Goal: Answer question/provide support

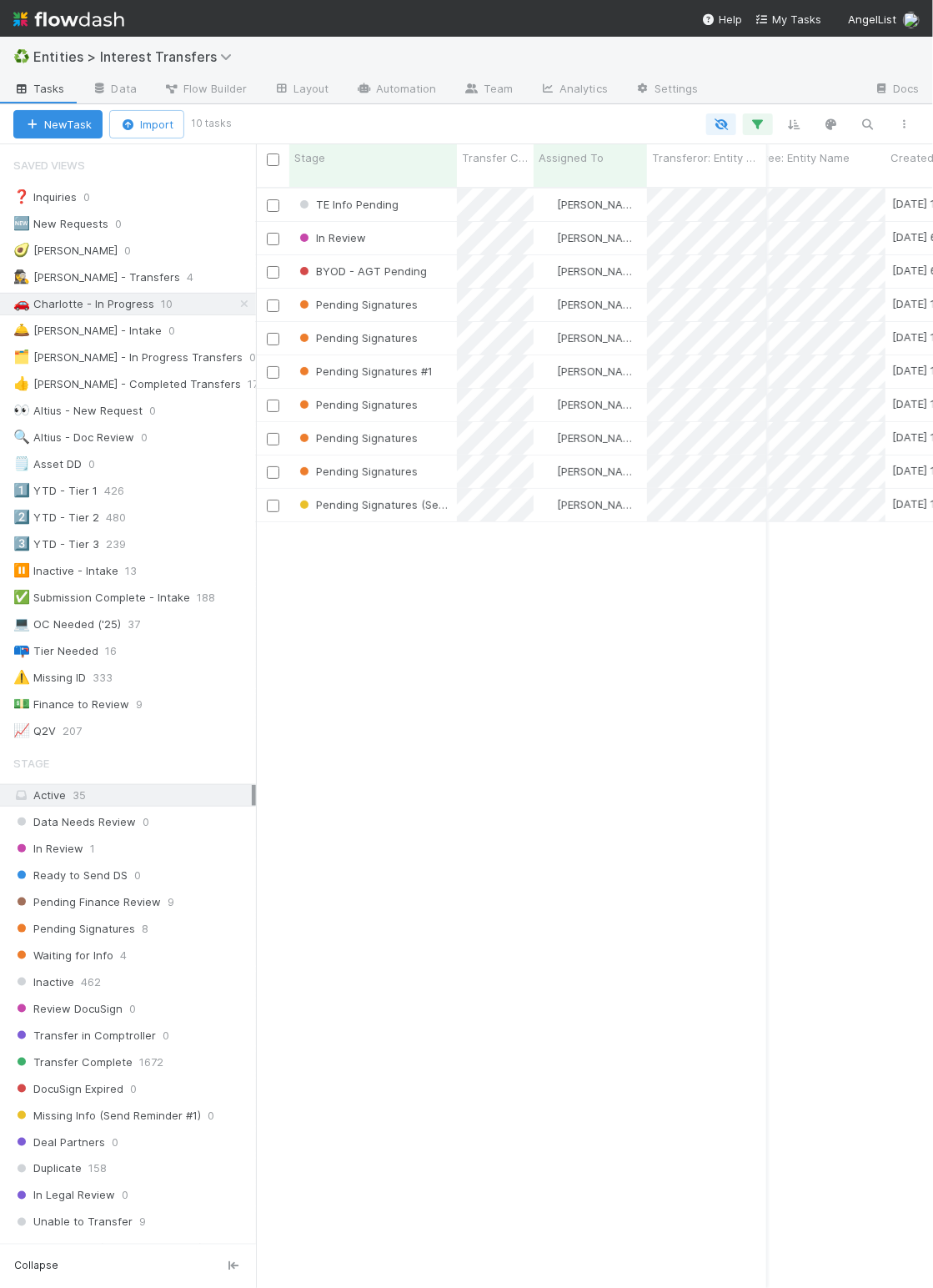
scroll to position [1093, 660]
click at [402, 998] on div "TE Info Pending Charlotte Mas [DATE] 1:07:51 PM [DATE] 4:02:24 AM 0 0 0 0 0 0 I…" at bounding box center [594, 745] width 677 height 1112
click at [398, 994] on div "TE Info Pending Charlotte Mas [DATE] 1:07:51 PM [DATE] 4:02:24 AM 0 0 0 0 0 0 I…" at bounding box center [594, 745] width 677 height 1112
drag, startPoint x: 386, startPoint y: 982, endPoint x: 372, endPoint y: 987, distance: 14.9
click at [386, 982] on div "TE Info Pending Charlotte Mas [DATE] 1:07:51 PM [DATE] 4:02:24 AM 0 0 0 0 0 0 I…" at bounding box center [594, 745] width 677 height 1112
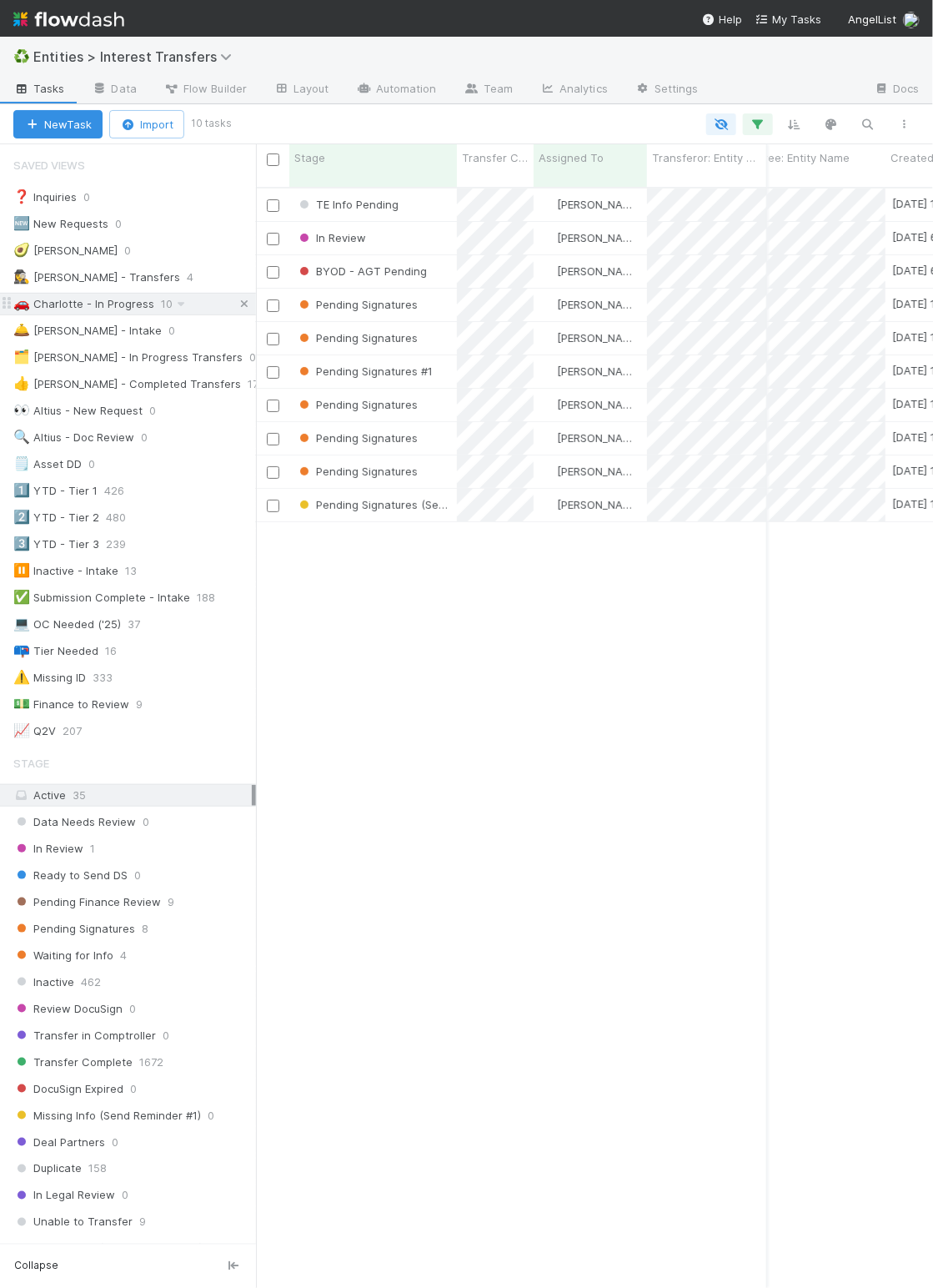
click at [236, 306] on icon at bounding box center [243, 303] width 16 height 11
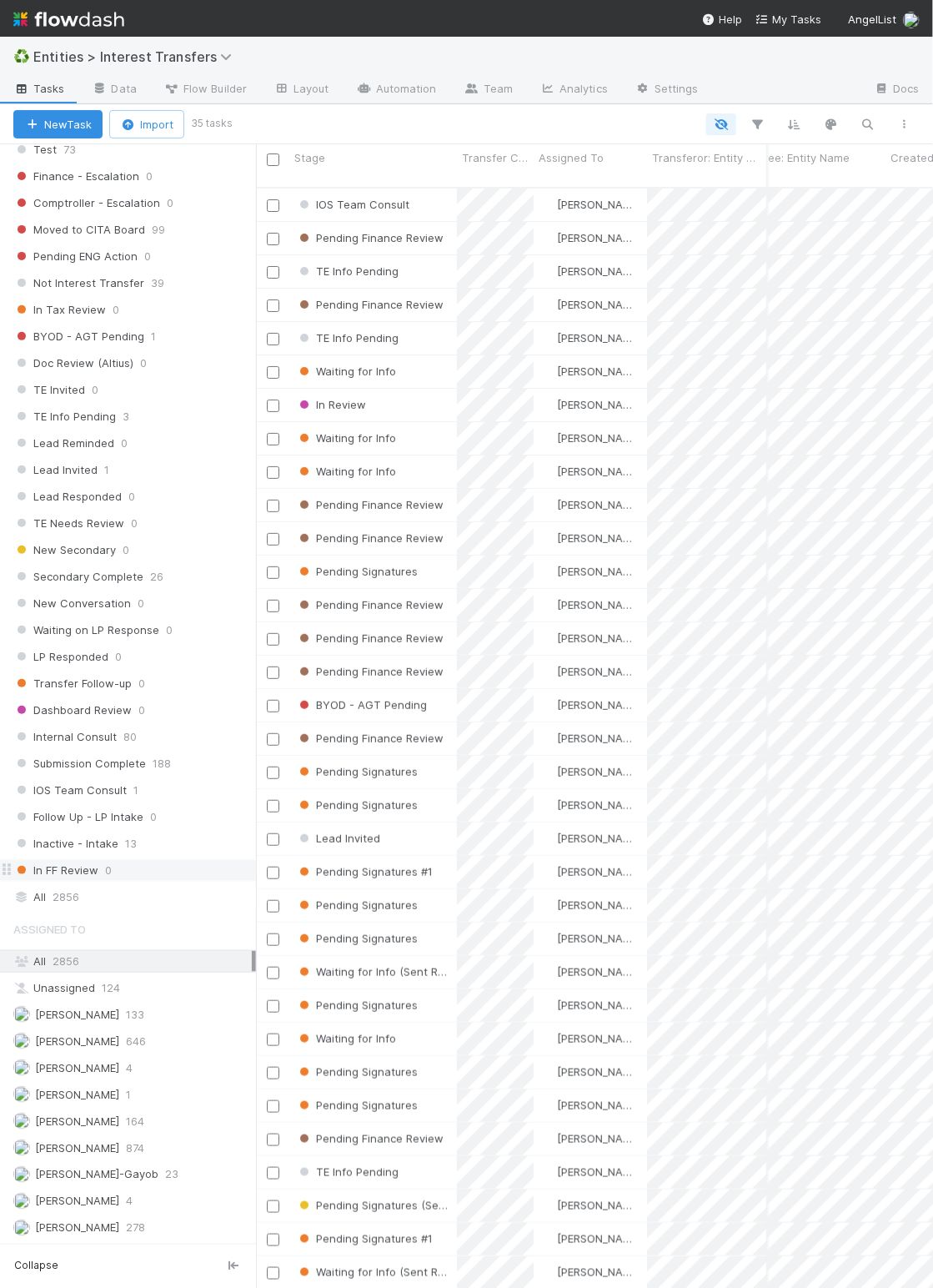
scroll to position [1093, 660]
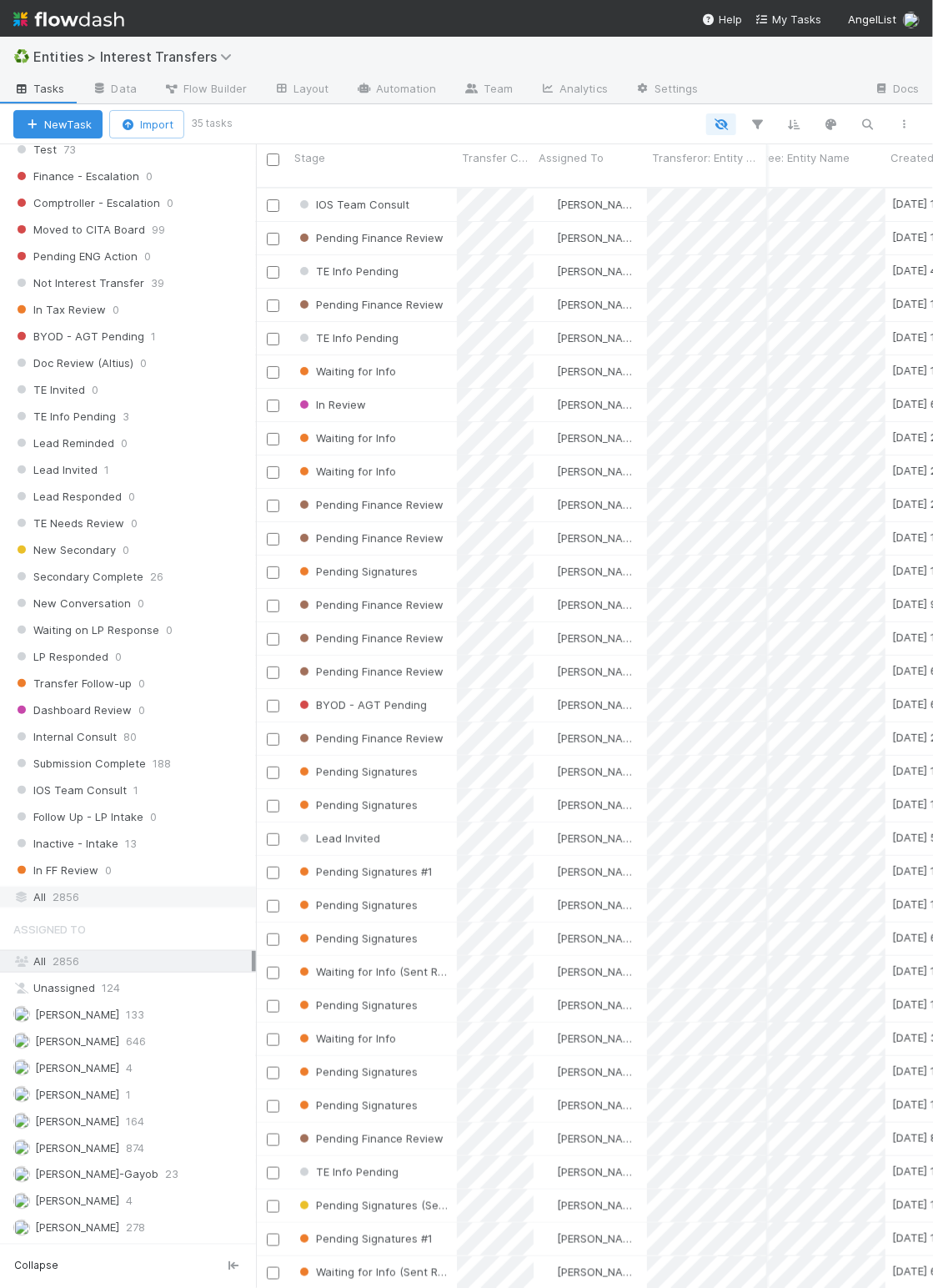
click at [101, 887] on div "All 2856" at bounding box center [133, 897] width 239 height 21
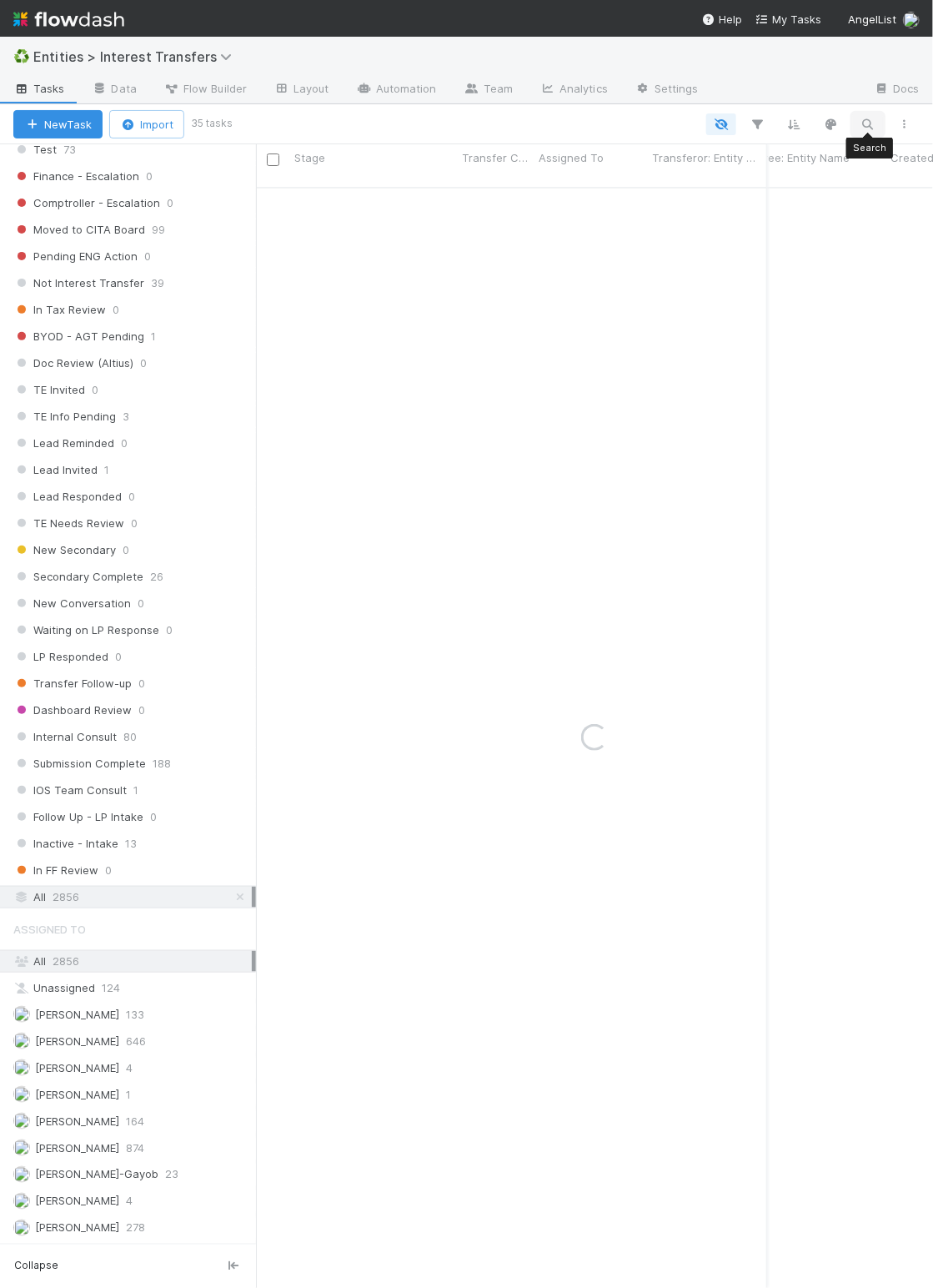
click at [872, 130] on icon "button" at bounding box center [868, 124] width 16 height 15
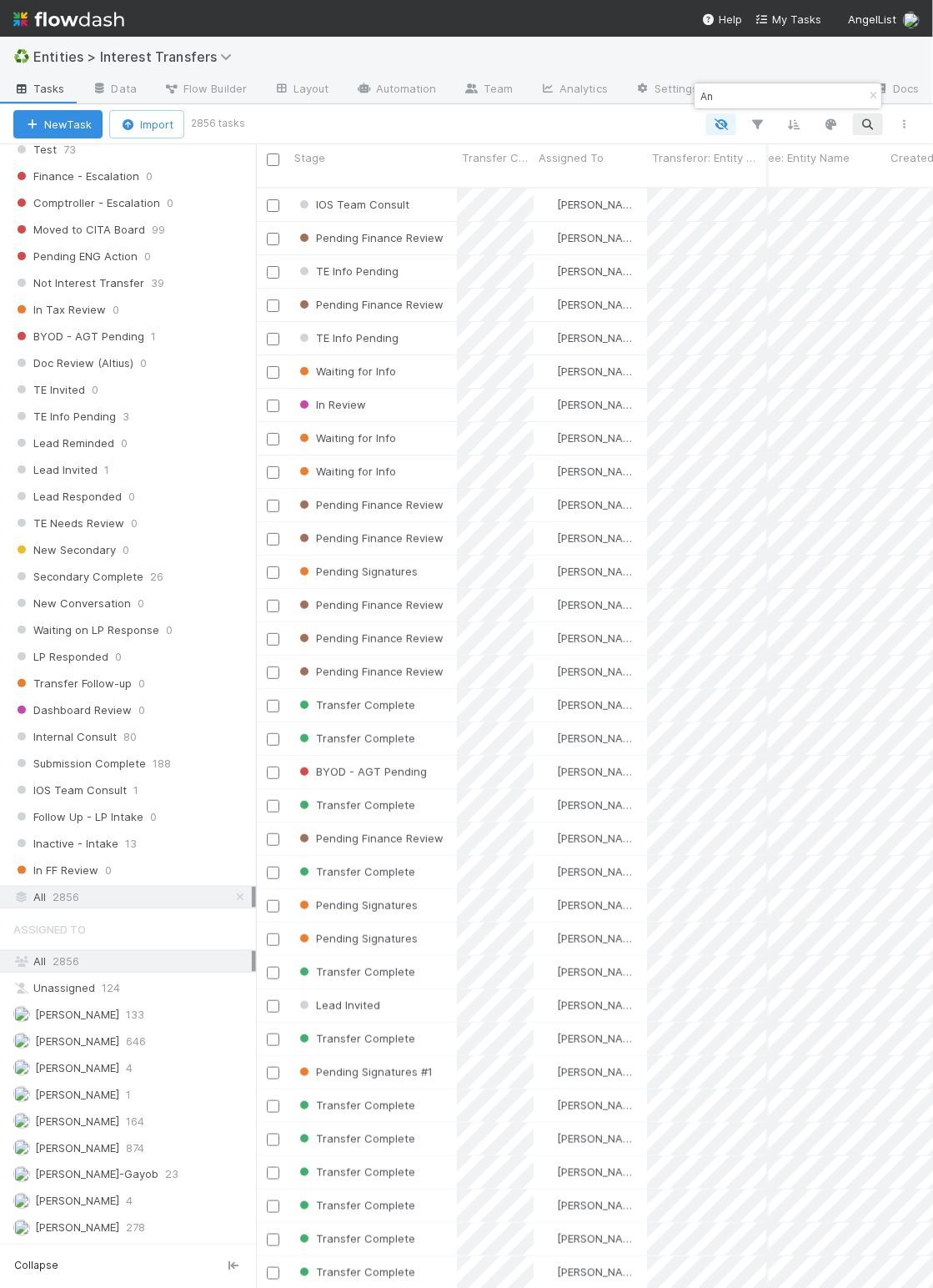
scroll to position [1093, 660]
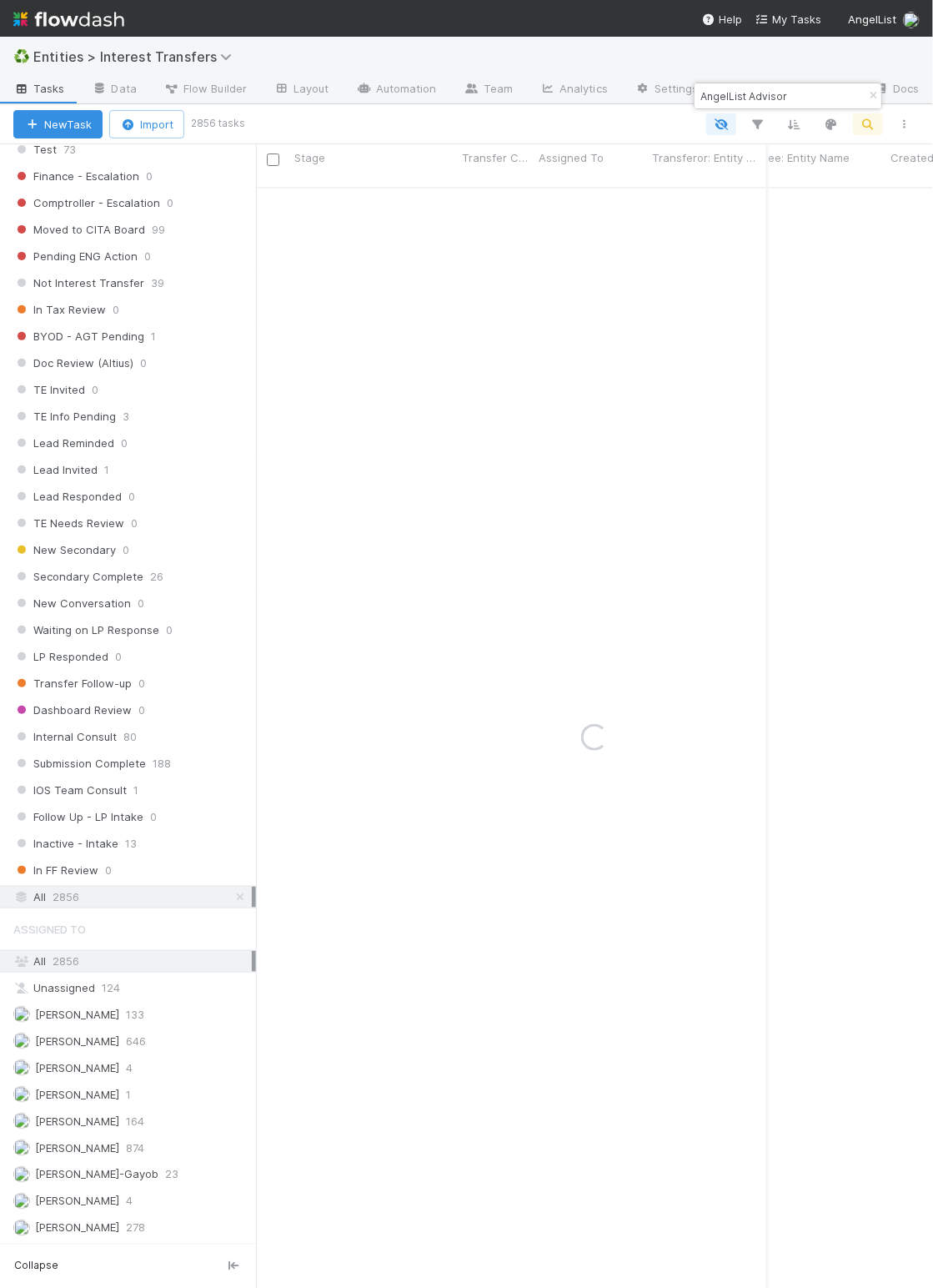
type input "AngelList Advisor"
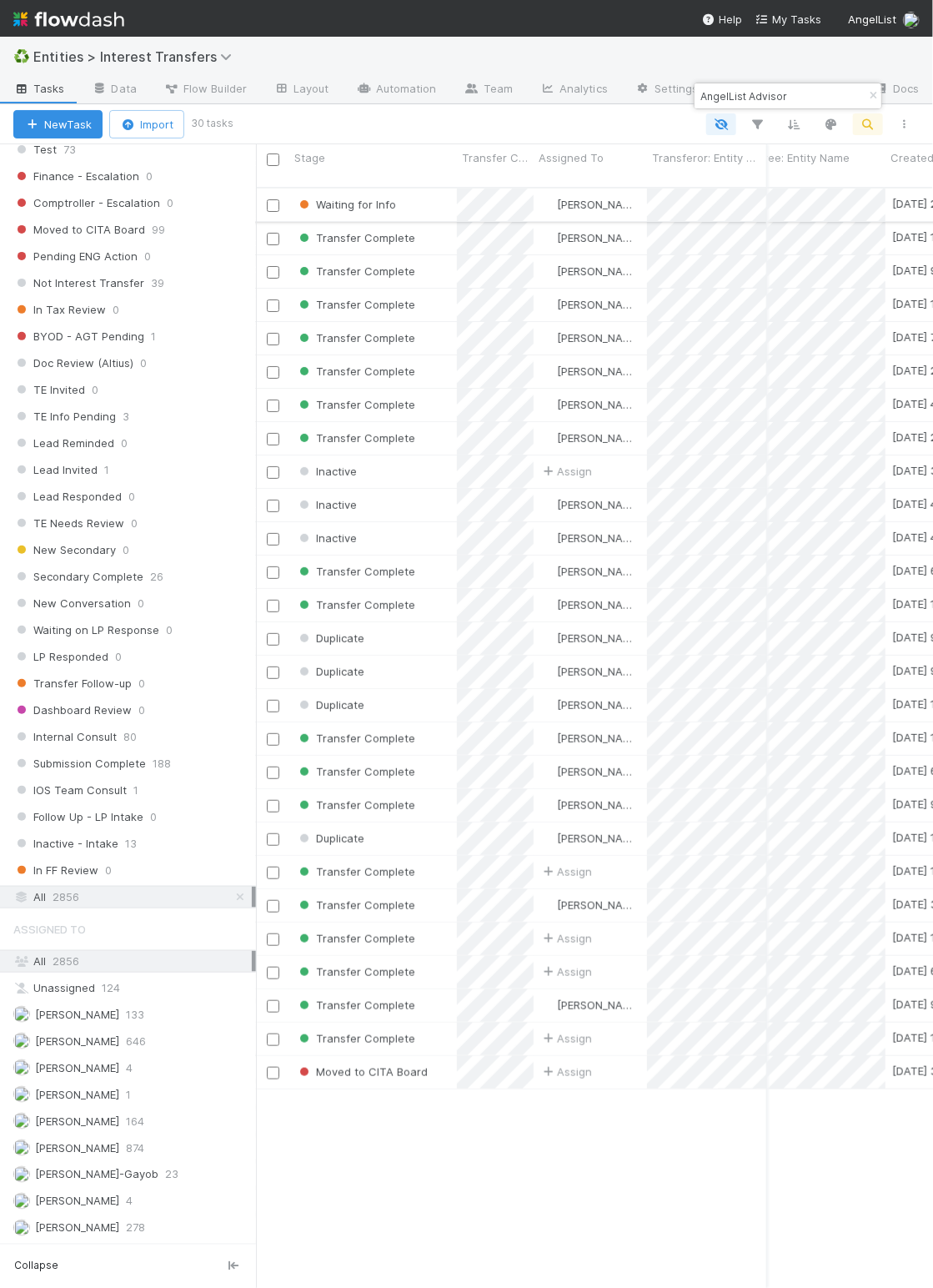
click at [643, 189] on div "[PERSON_NAME]" at bounding box center [591, 205] width 113 height 33
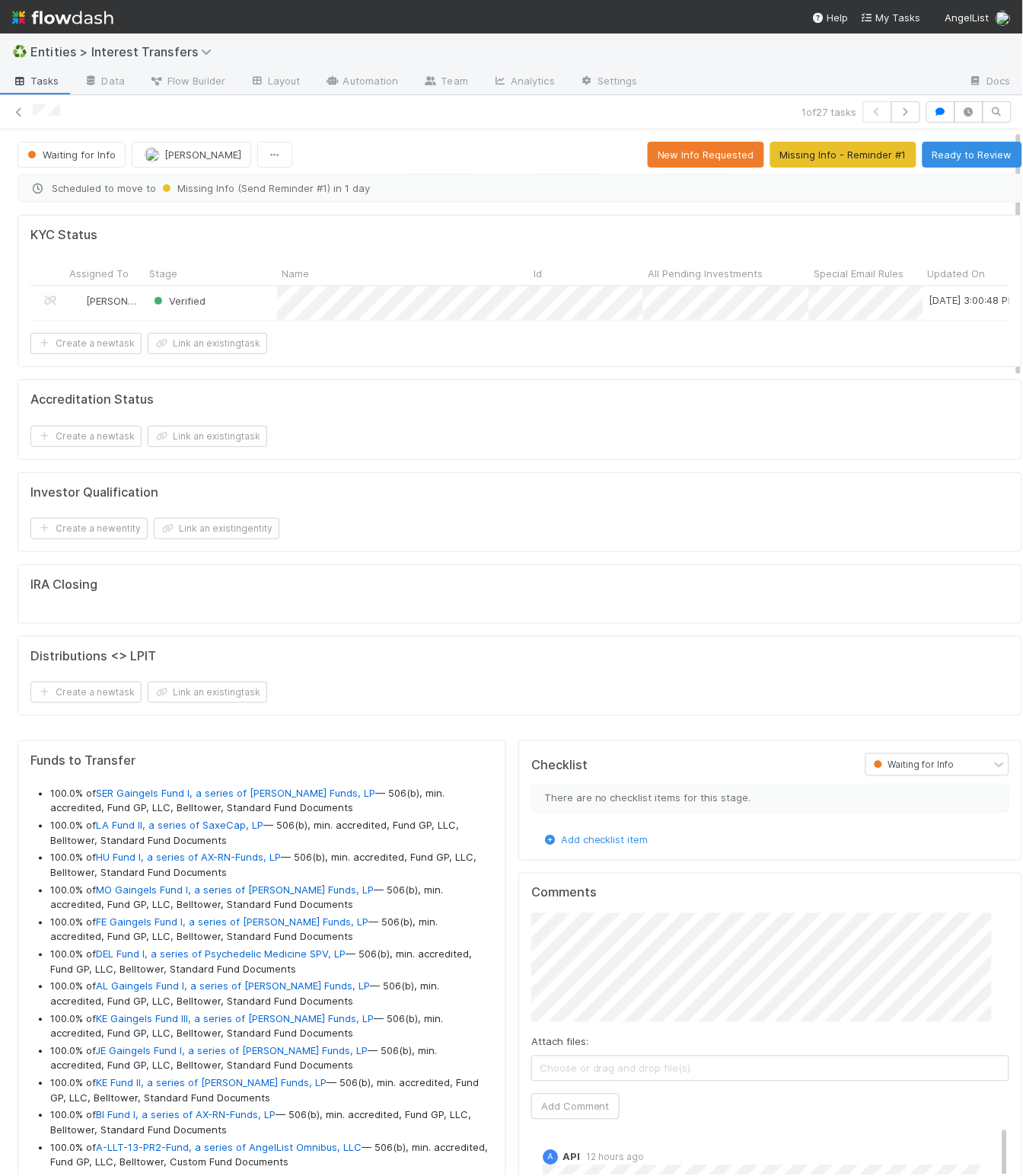
scroll to position [293, 443]
click at [925, 112] on icon "button" at bounding box center [969, 112] width 15 height 9
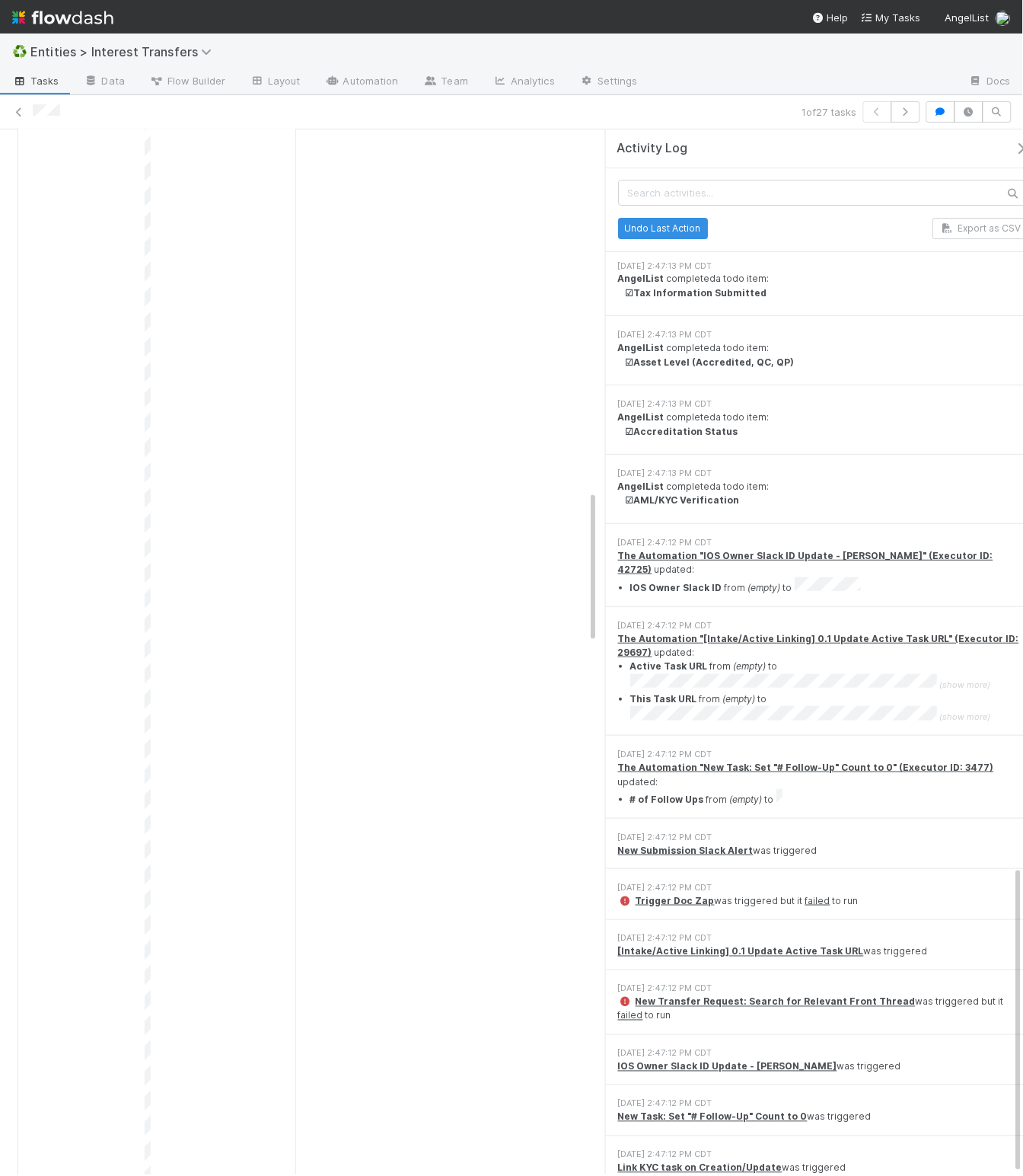
scroll to position [293, 234]
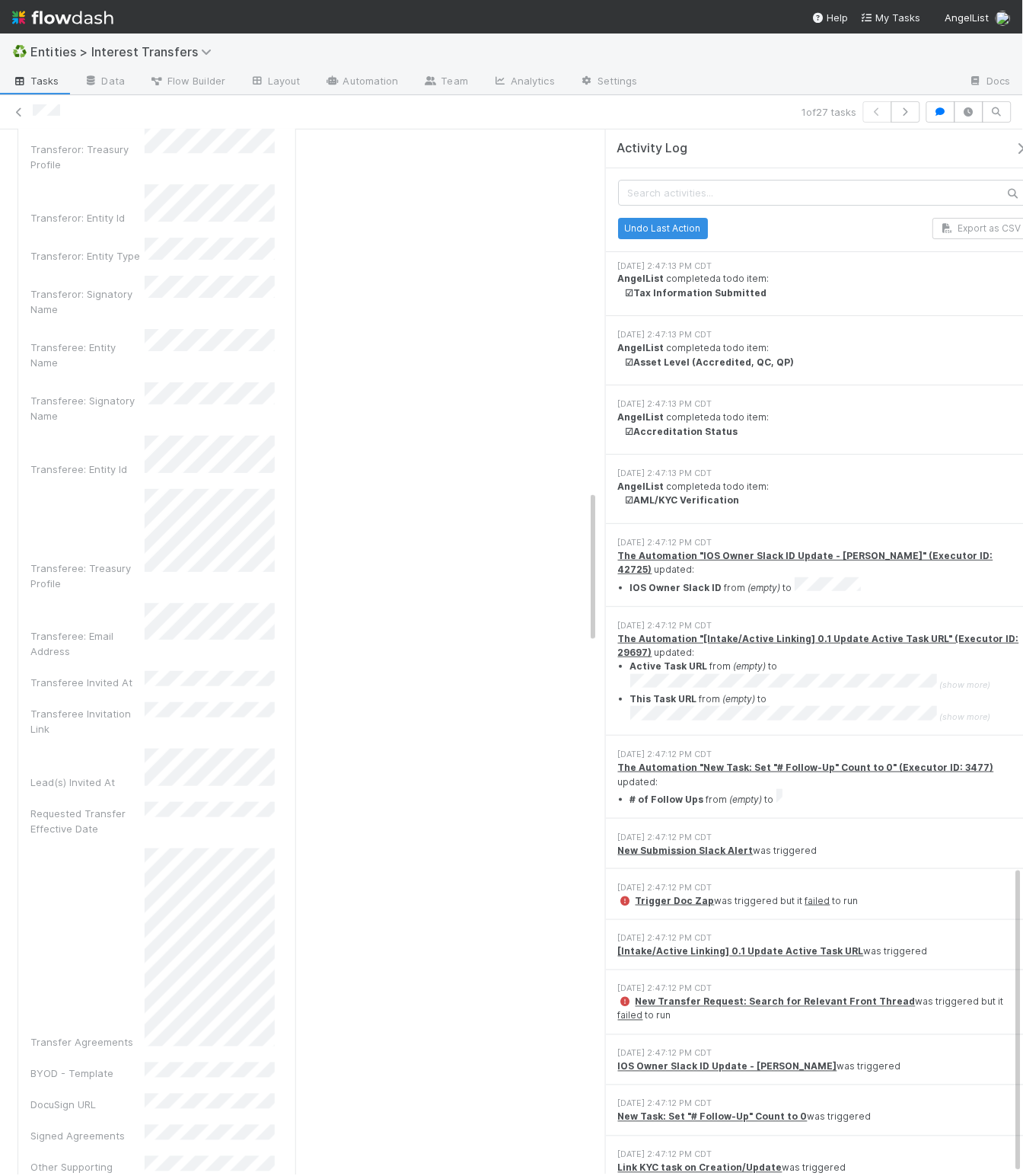
click at [925, 152] on icon "button" at bounding box center [1020, 148] width 15 height 12
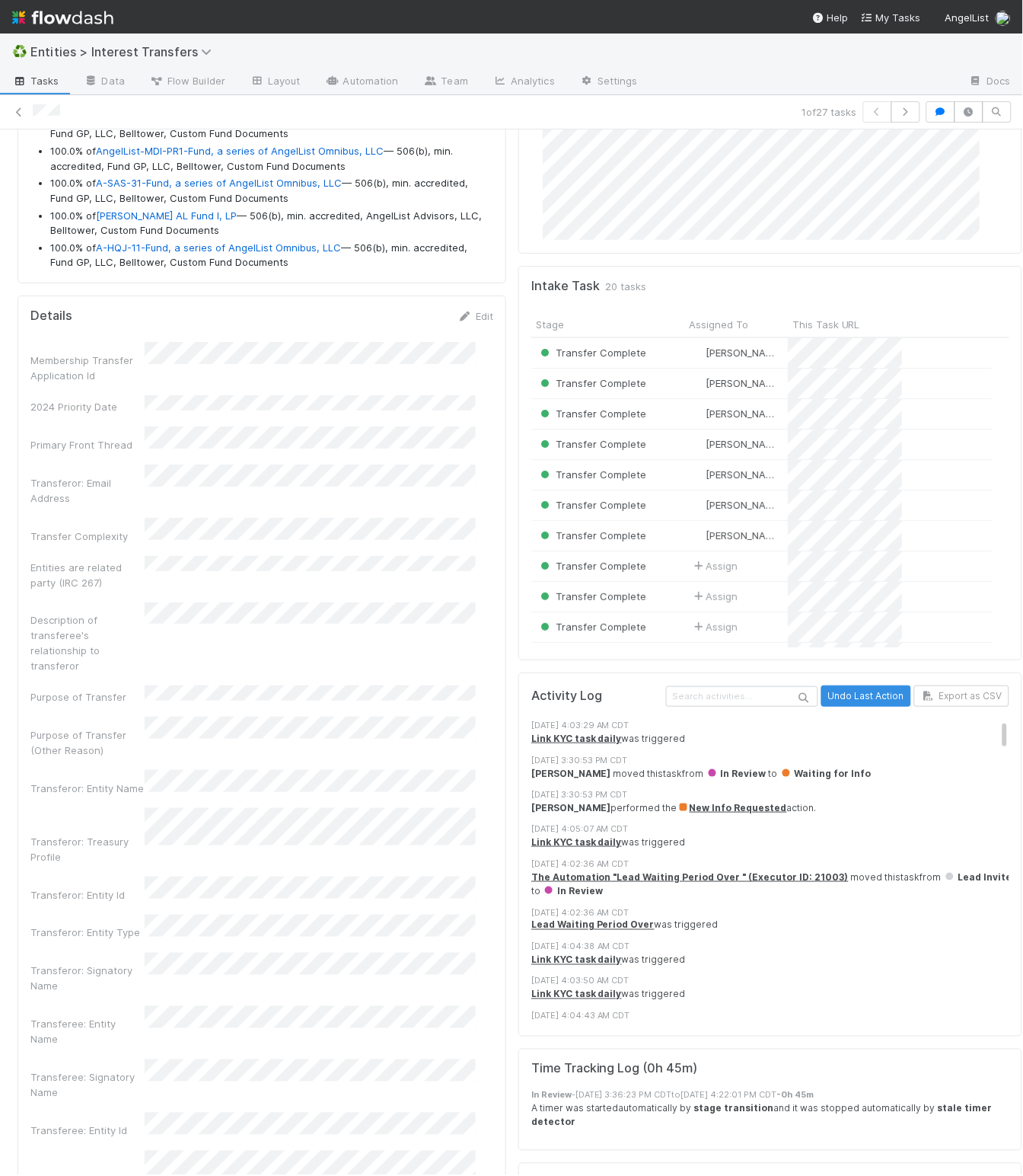
scroll to position [1165, 0]
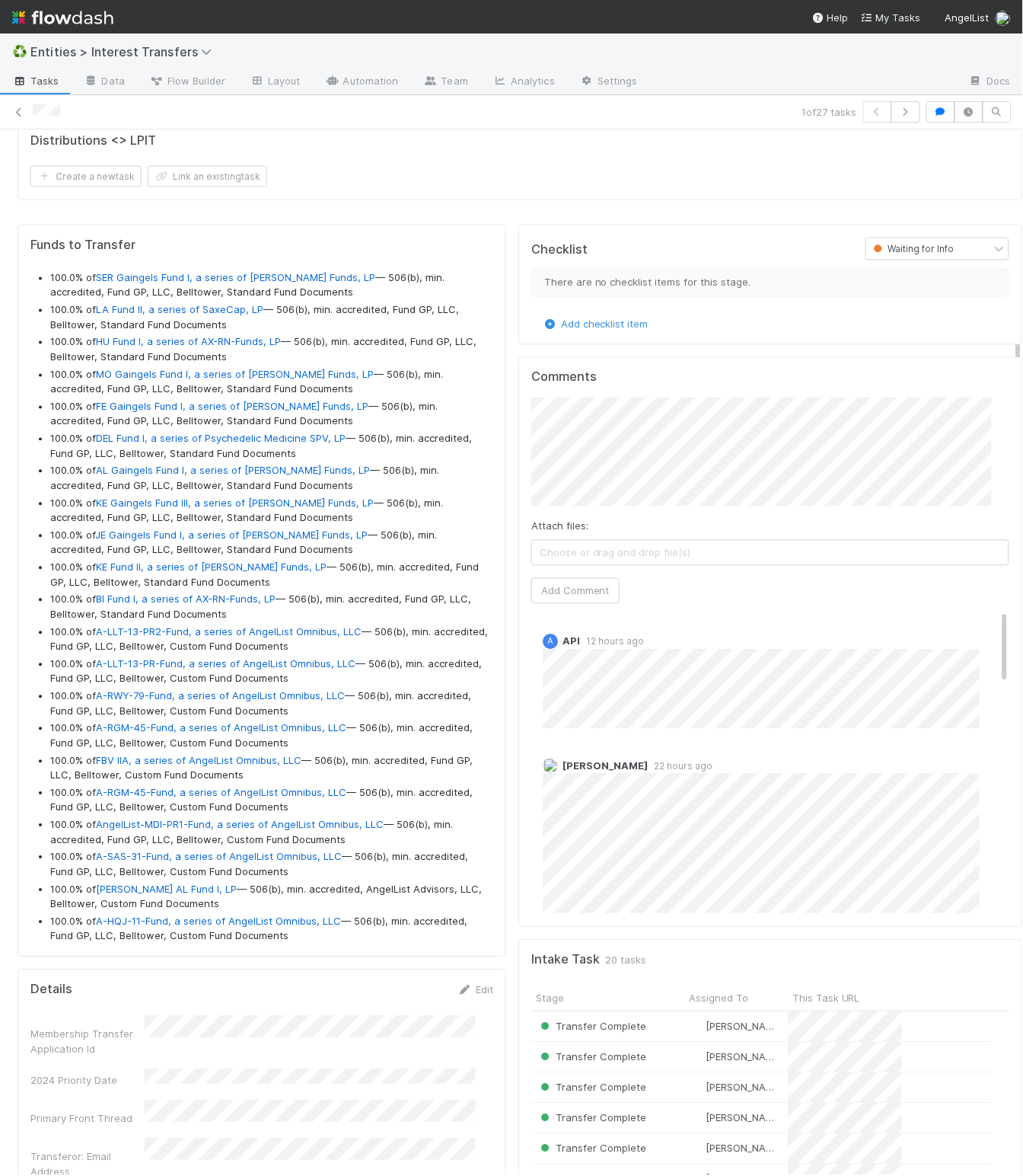
scroll to position [826, 0]
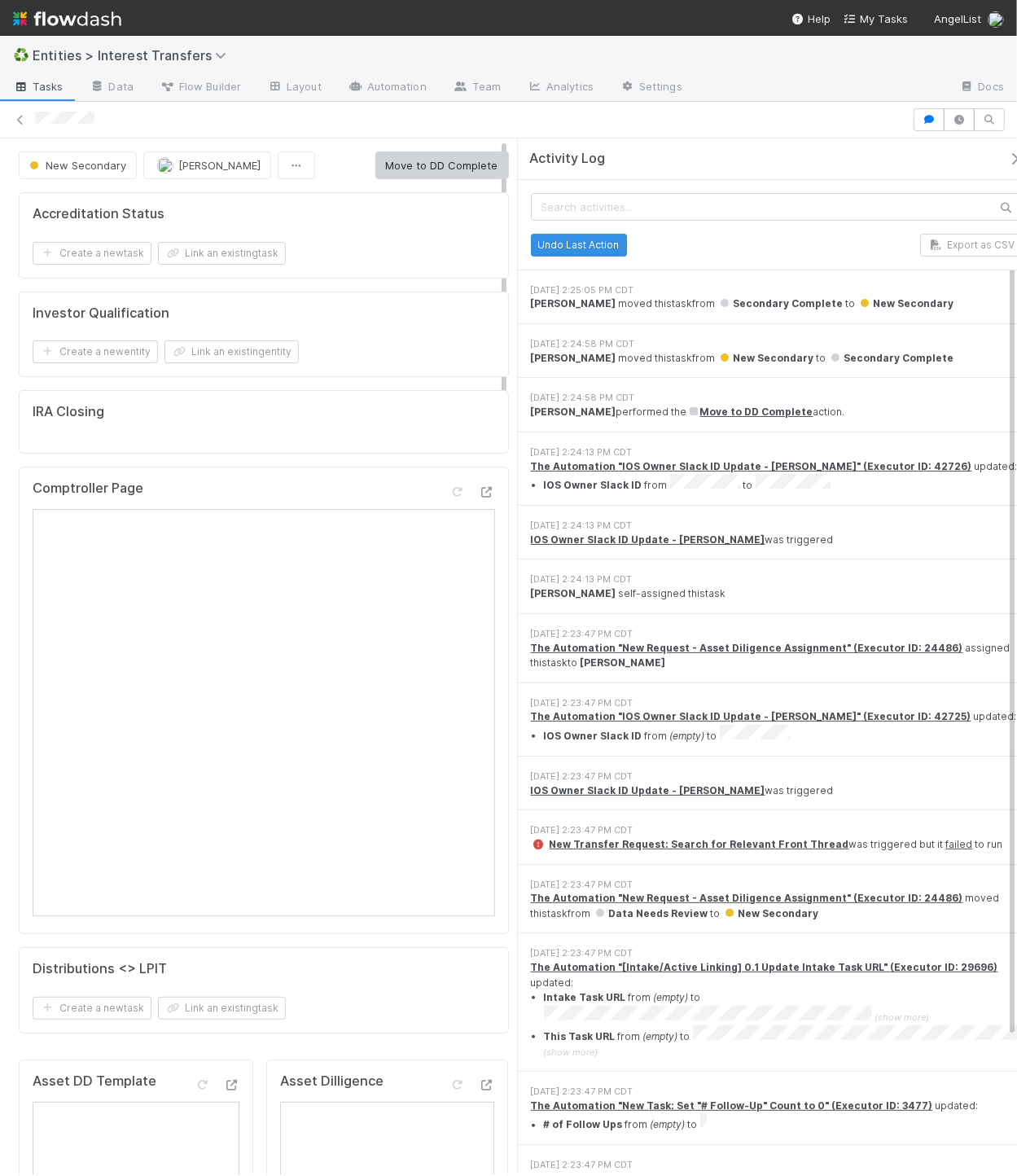
scroll to position [314, 187]
drag, startPoint x: 960, startPoint y: 126, endPoint x: 917, endPoint y: 127, distance: 43.0
click at [963, 127] on button "button" at bounding box center [959, 119] width 31 height 23
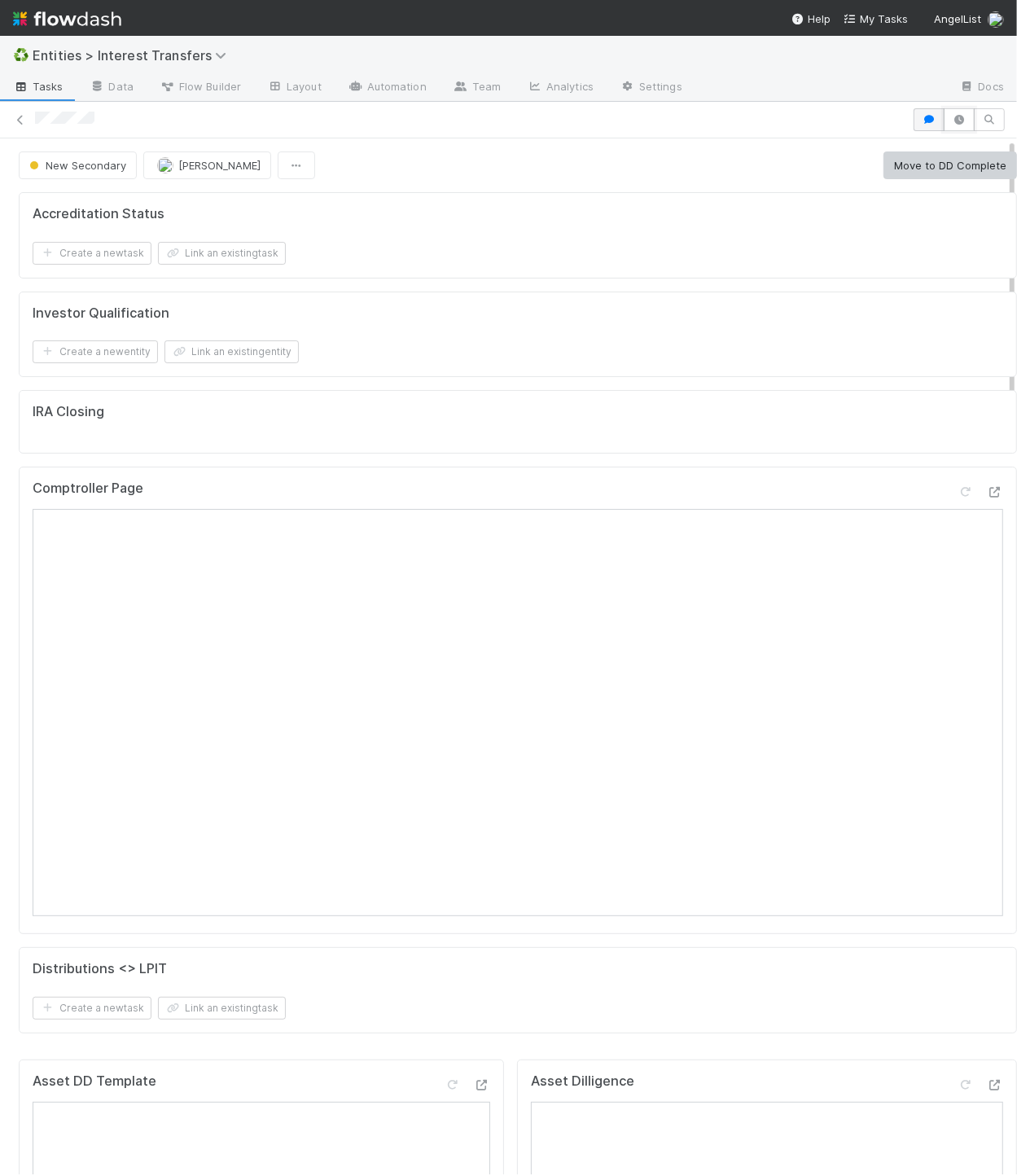
scroll to position [314, 435]
click at [921, 120] on icon "button" at bounding box center [929, 119] width 16 height 9
click at [903, 120] on div at bounding box center [470, 119] width 872 height 16
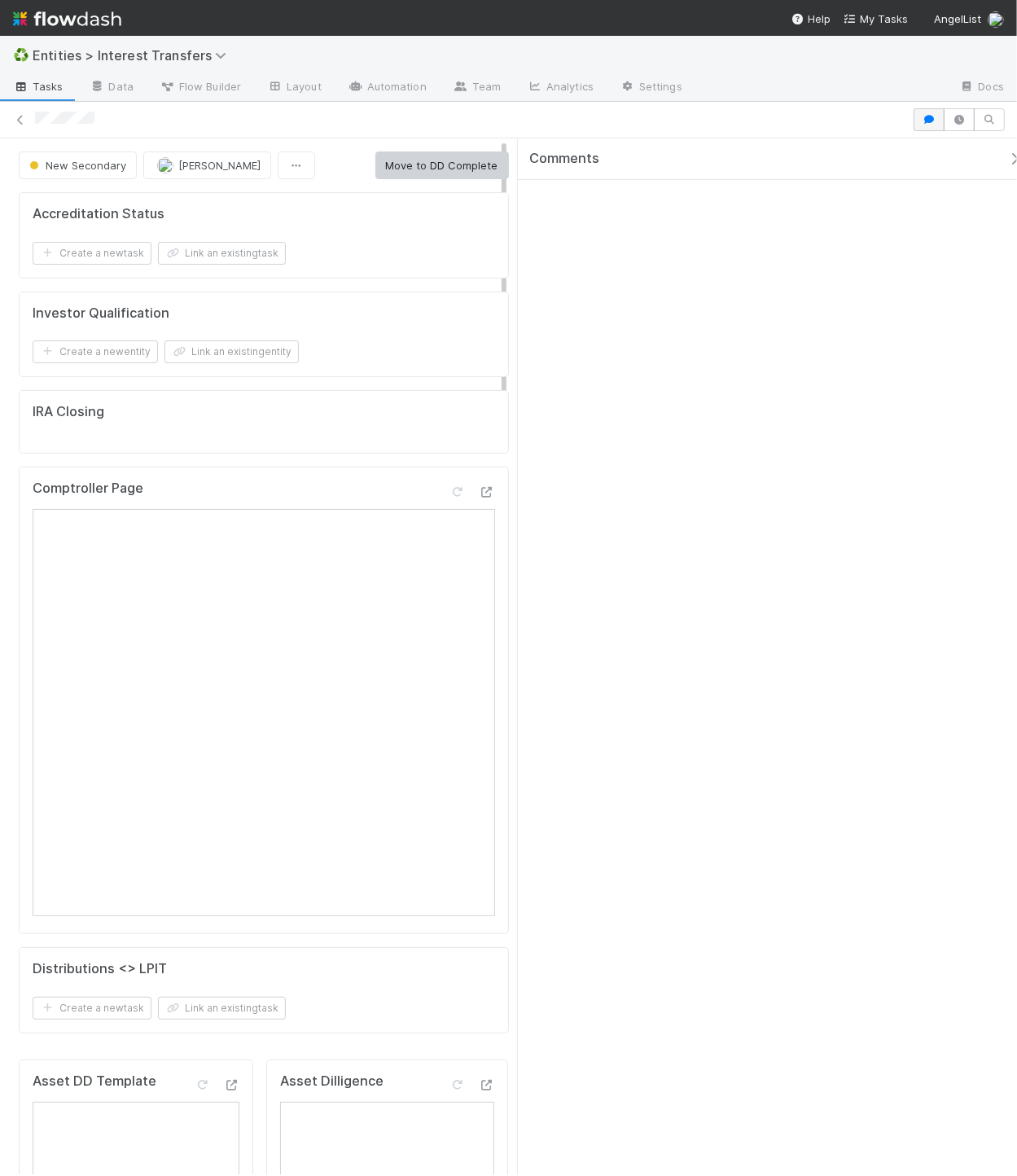
scroll to position [314, 187]
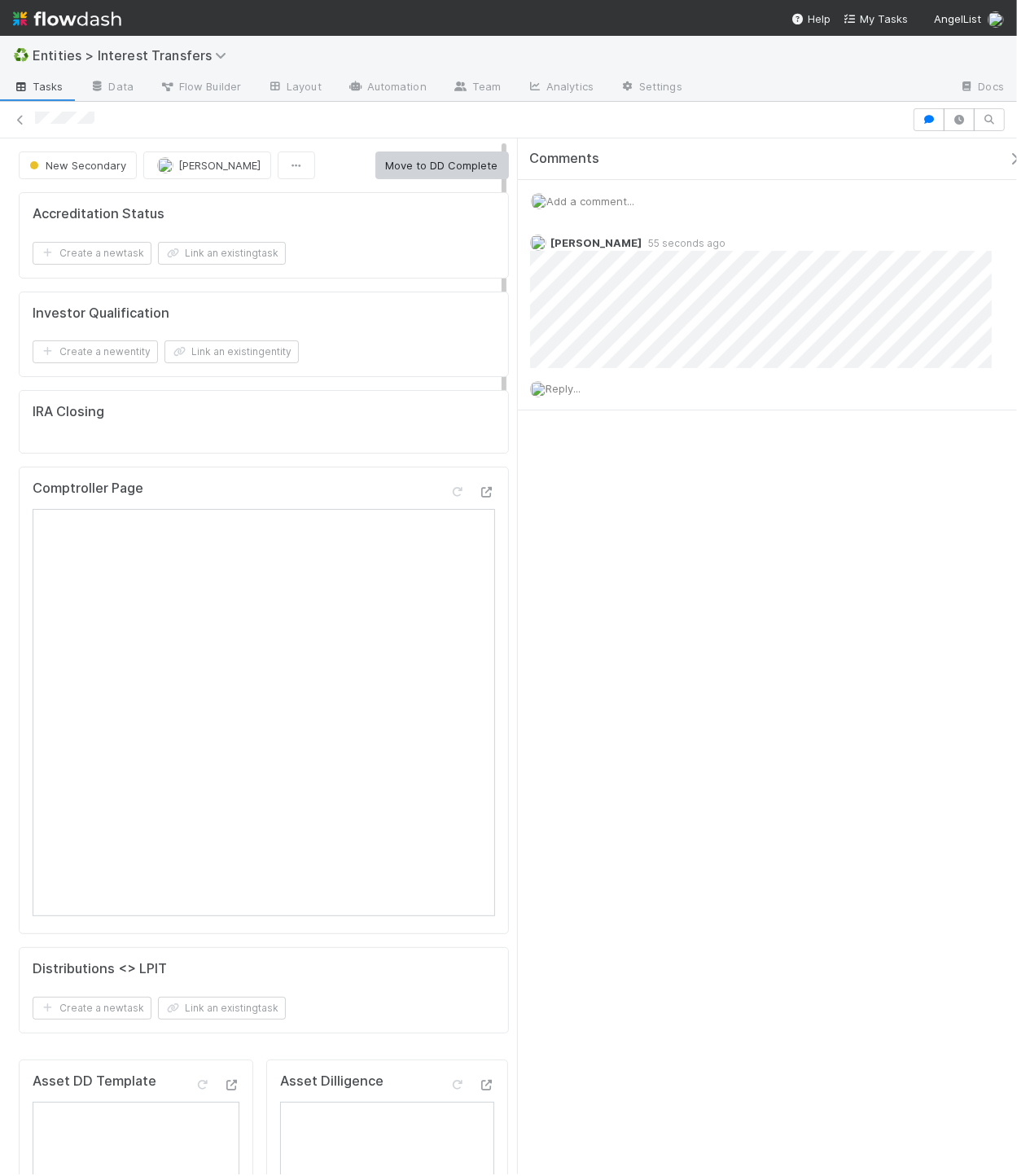
click at [596, 205] on span "Add a comment..." at bounding box center [592, 201] width 88 height 13
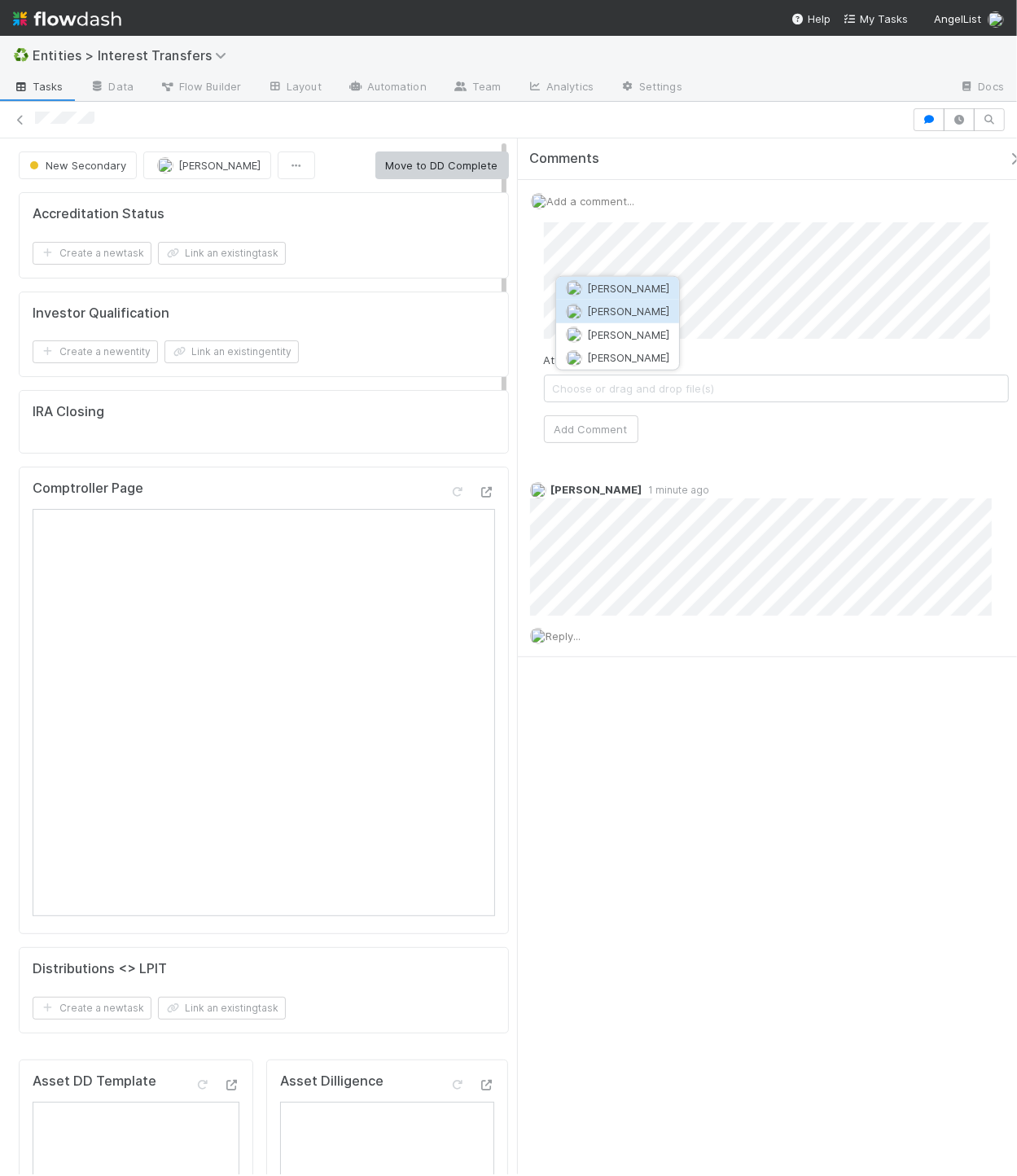
click at [605, 304] on span "[PERSON_NAME]" at bounding box center [628, 311] width 83 height 13
click at [609, 433] on button "Add Comment" at bounding box center [591, 428] width 95 height 27
